Goal: Check status: Check status

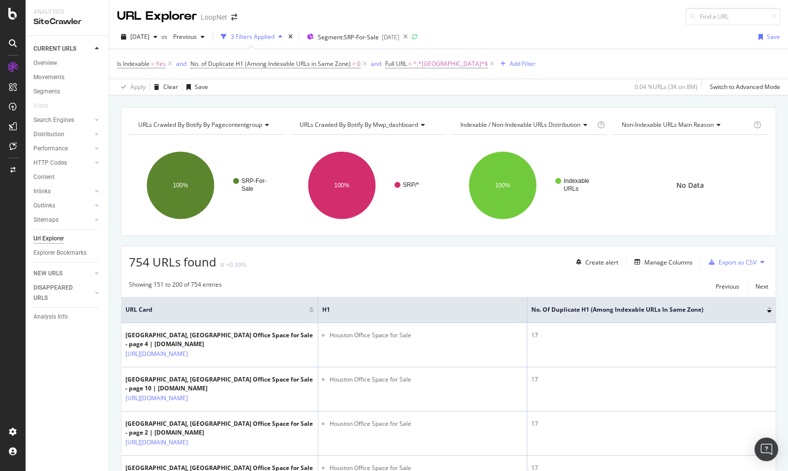
scroll to position [714, 0]
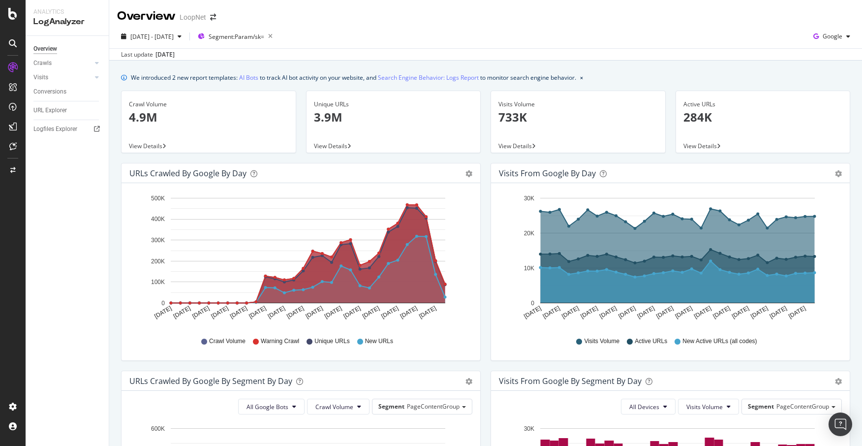
scroll to position [374, 0]
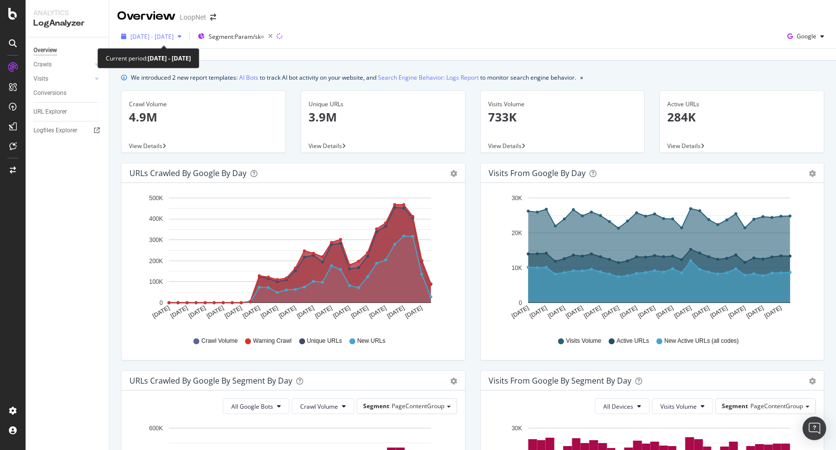
click at [174, 35] on span "[DATE] - [DATE]" at bounding box center [151, 36] width 43 height 8
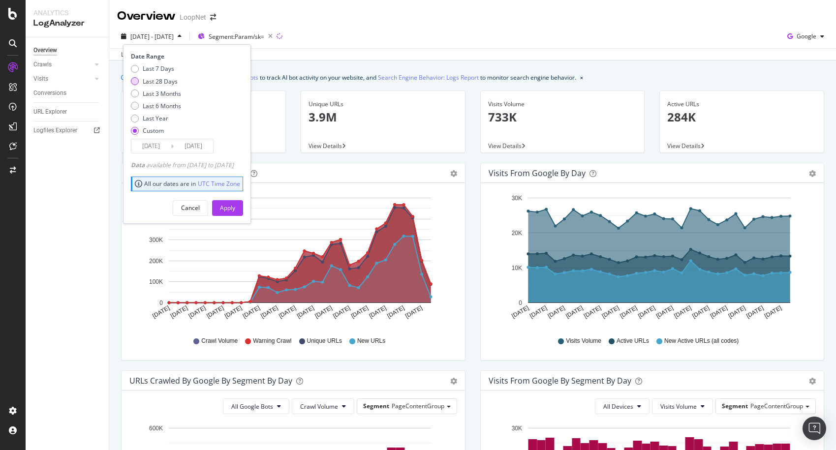
click at [162, 81] on div "Last 28 Days" at bounding box center [160, 81] width 35 height 8
type input "[DATE]"
click at [235, 215] on div "Apply" at bounding box center [227, 208] width 15 height 15
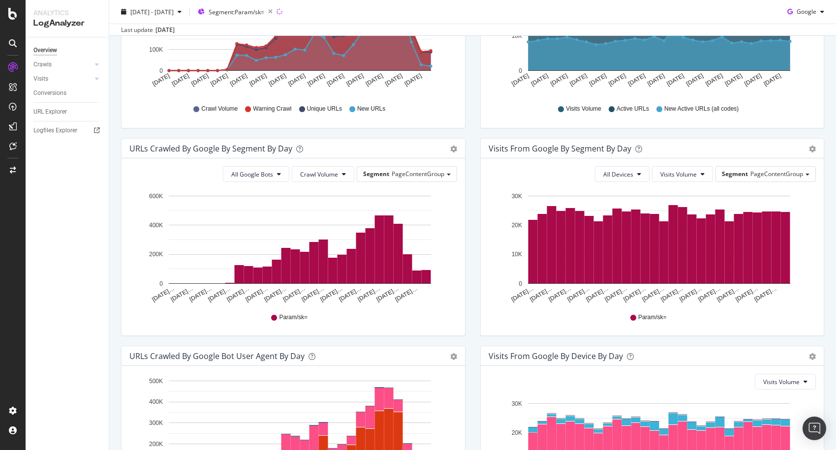
scroll to position [159, 0]
